Goal: Book appointment/travel/reservation

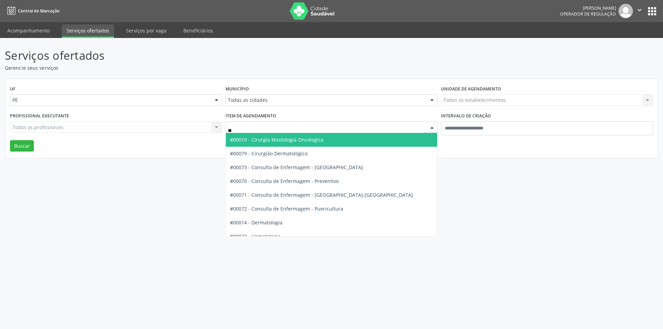
type input "***"
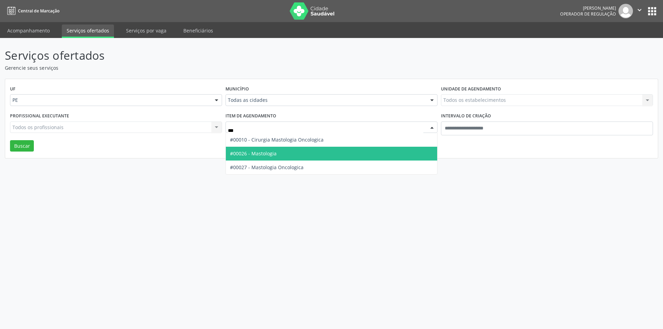
click at [283, 152] on span "#00026 - Mastologia" at bounding box center [331, 154] width 211 height 14
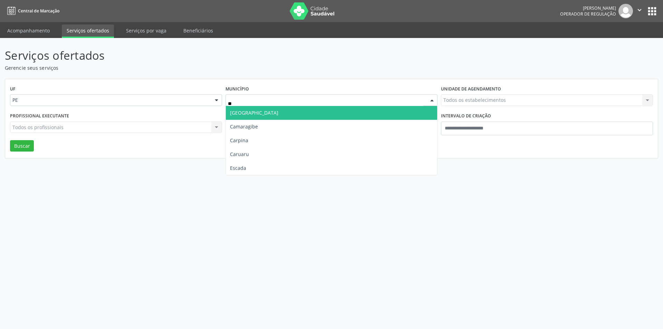
type input "***"
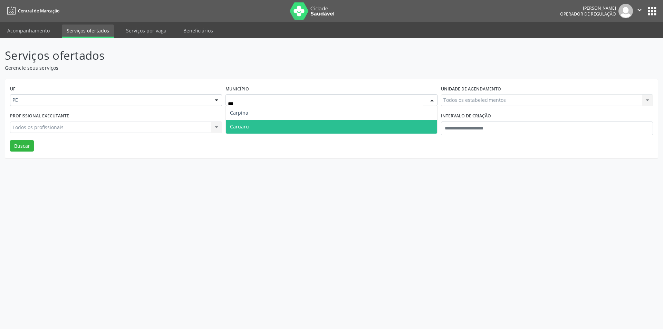
click at [264, 127] on span "Caruaru" at bounding box center [331, 127] width 211 height 14
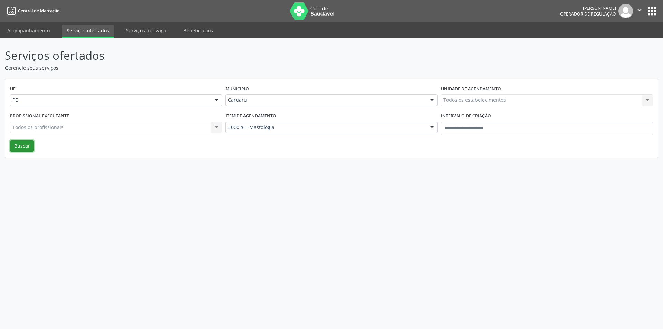
click at [30, 143] on button "Buscar" at bounding box center [22, 146] width 24 height 12
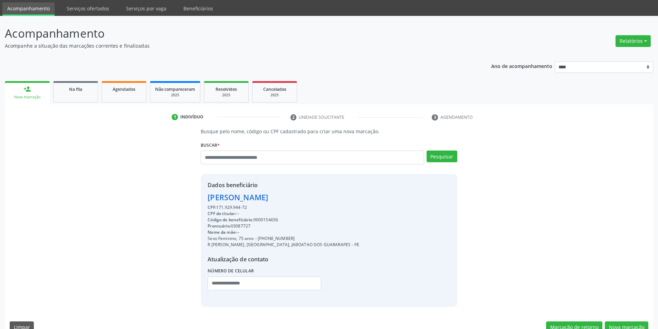
scroll to position [33, 0]
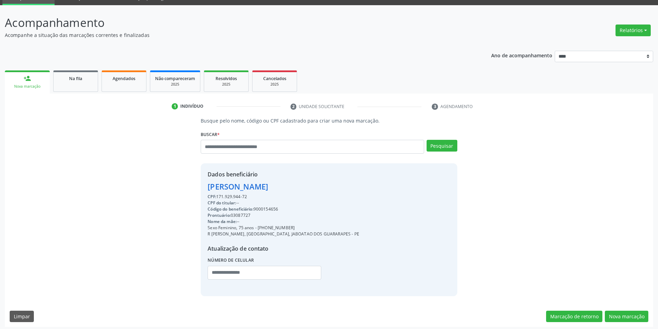
drag, startPoint x: 294, startPoint y: 228, endPoint x: 257, endPoint y: 228, distance: 37.3
click at [257, 228] on div "Sexo Feminino, 75 anos - [PHONE_NUMBER]" at bounding box center [284, 228] width 152 height 6
copy div "[PHONE_NUMBER]"
paste input "**********"
type input "**********"
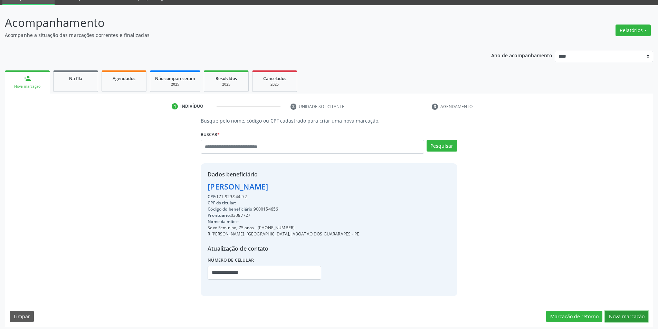
drag, startPoint x: 631, startPoint y: 318, endPoint x: 624, endPoint y: 312, distance: 9.6
click at [631, 317] on button "Nova marcação" at bounding box center [627, 317] width 44 height 12
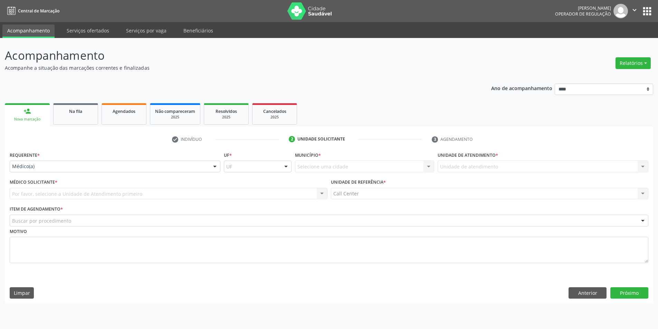
scroll to position [0, 0]
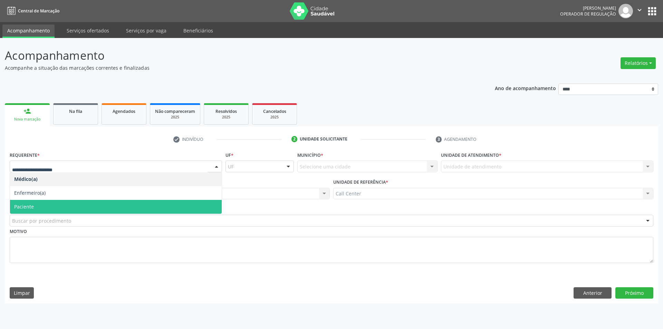
click at [43, 207] on span "Paciente" at bounding box center [116, 207] width 212 height 14
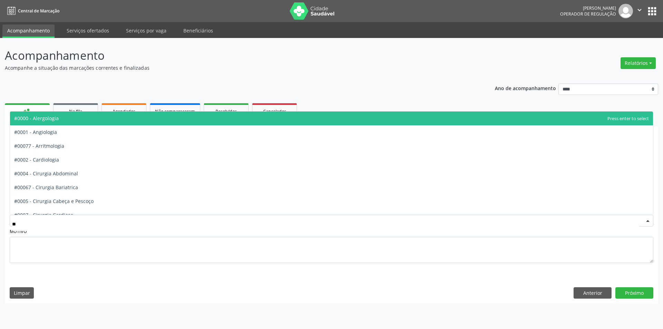
type input "***"
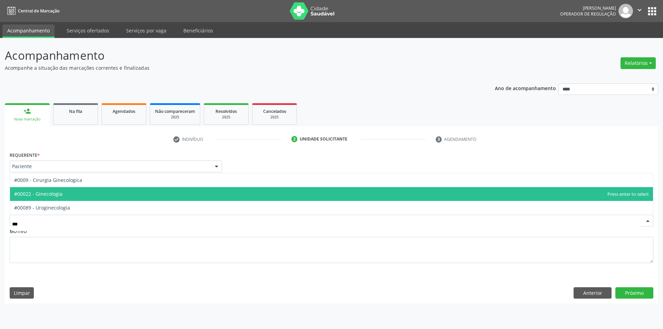
click at [55, 199] on span "#00022 - Ginecologia" at bounding box center [331, 194] width 643 height 14
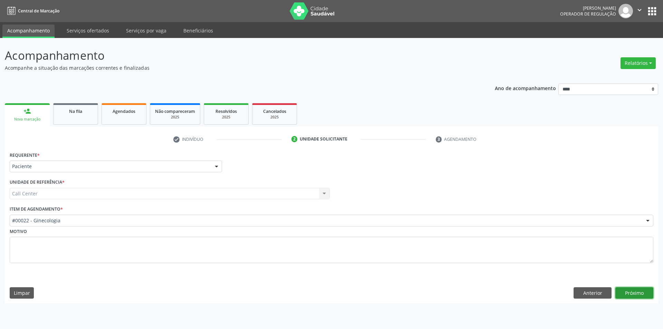
click at [637, 290] on button "Próximo" at bounding box center [635, 293] width 38 height 12
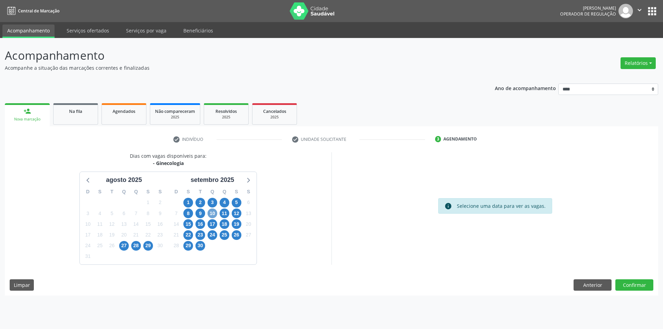
click at [211, 215] on span "10" at bounding box center [213, 214] width 10 height 10
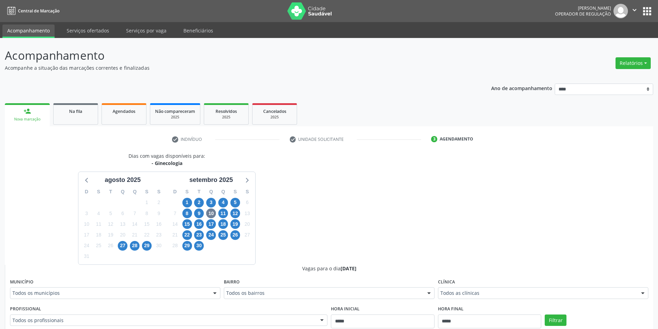
click at [350, 199] on div "Dias com vagas disponíveis para: - Ginecologia [DATE] D S T Q Q S S 27 28 29 30…" at bounding box center [329, 320] width 648 height 337
drag, startPoint x: 200, startPoint y: 226, endPoint x: 197, endPoint y: 218, distance: 8.7
click at [198, 222] on span "16" at bounding box center [199, 224] width 10 height 10
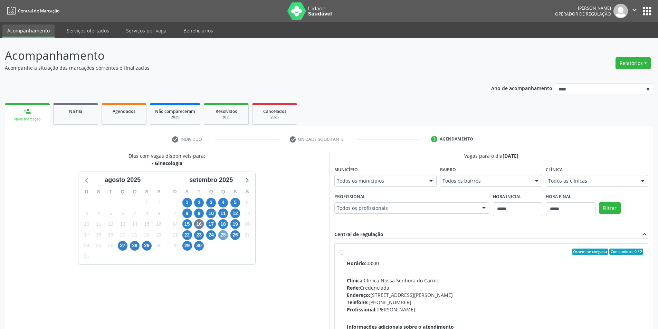
click at [223, 235] on span "25" at bounding box center [223, 235] width 10 height 10
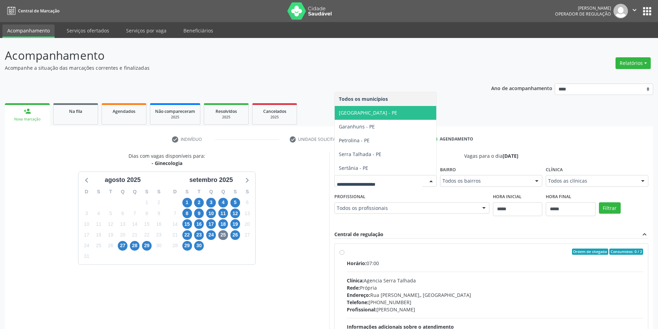
click at [345, 218] on div "Dias com vagas disponíveis para: - Ginecologia [DATE] D S T Q Q S S 27 28 29 30…" at bounding box center [329, 264] width 648 height 225
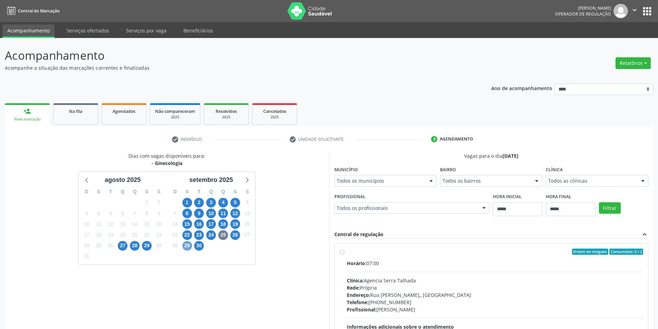
click at [189, 245] on span "29" at bounding box center [187, 246] width 10 height 10
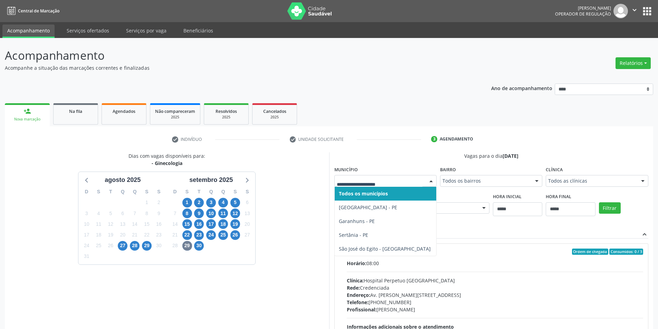
click at [379, 118] on ul "person_add Nova marcação Na fila Agendados Não compareceram 2025 Resolvidos 202…" at bounding box center [329, 114] width 648 height 25
